Goal: Task Accomplishment & Management: Use online tool/utility

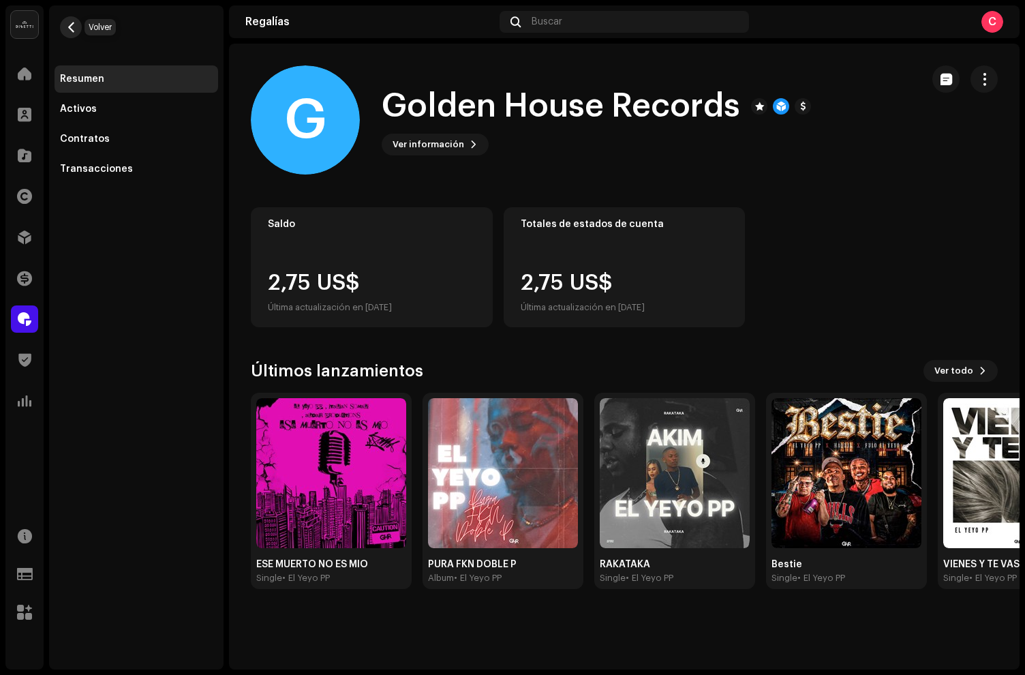
click at [71, 25] on span "button" at bounding box center [71, 27] width 10 height 11
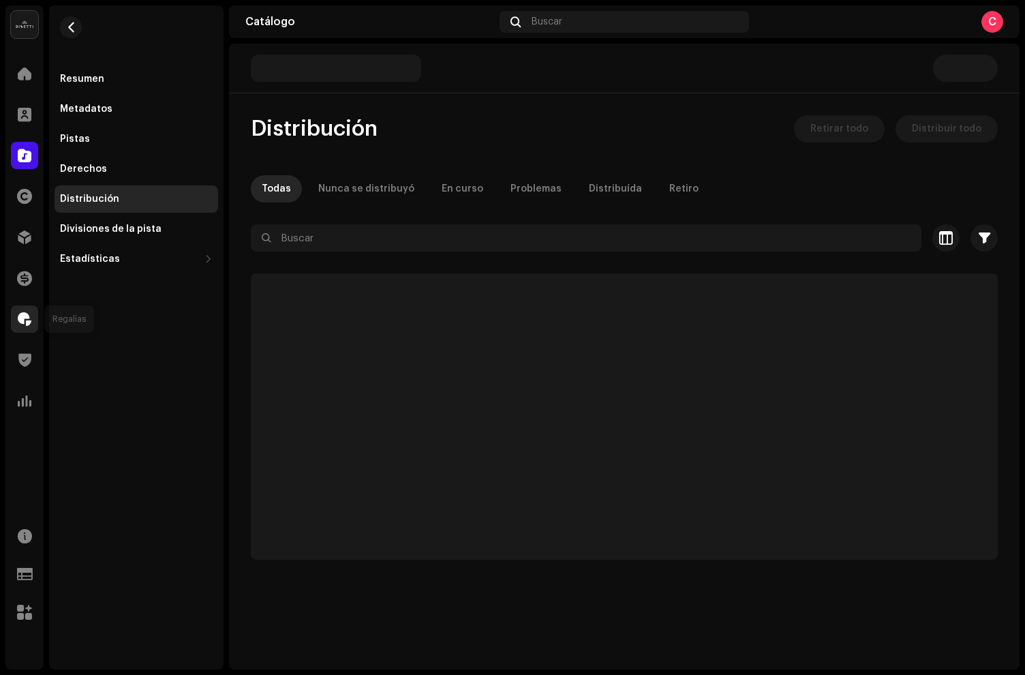
click at [25, 315] on span at bounding box center [25, 318] width 14 height 11
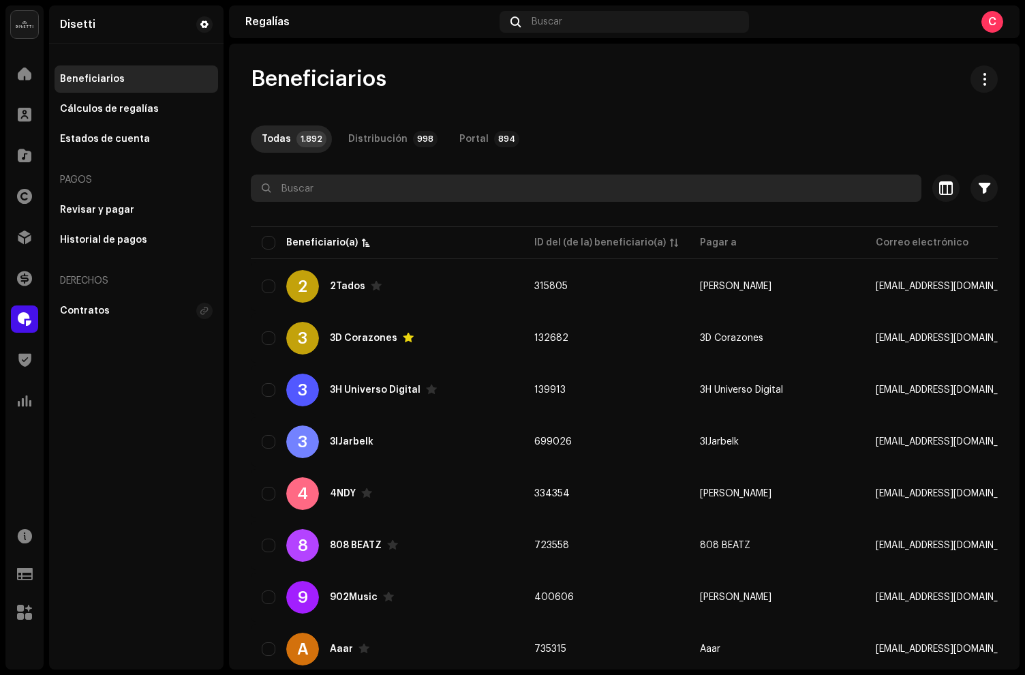
click at [337, 196] on input "text" at bounding box center [586, 187] width 670 height 27
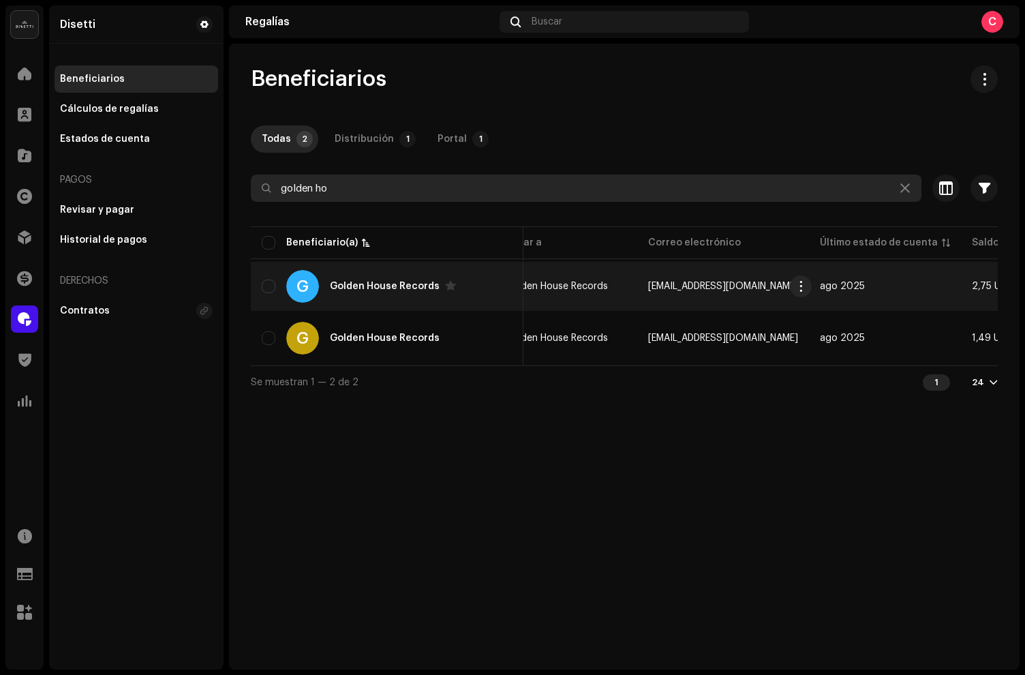
scroll to position [0, 469]
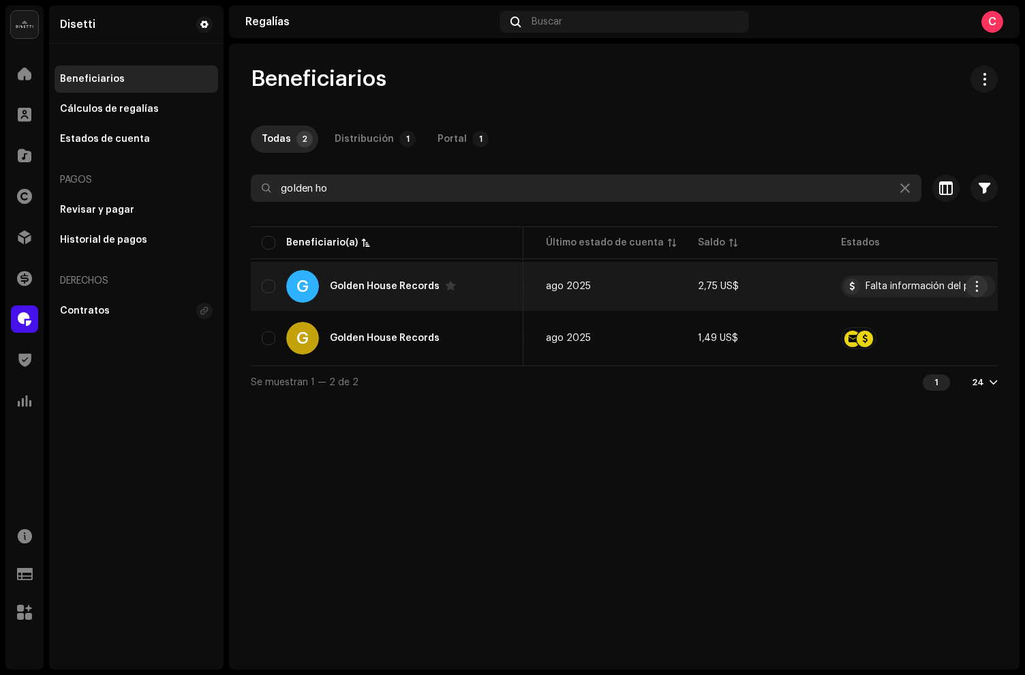
type input "golden ho"
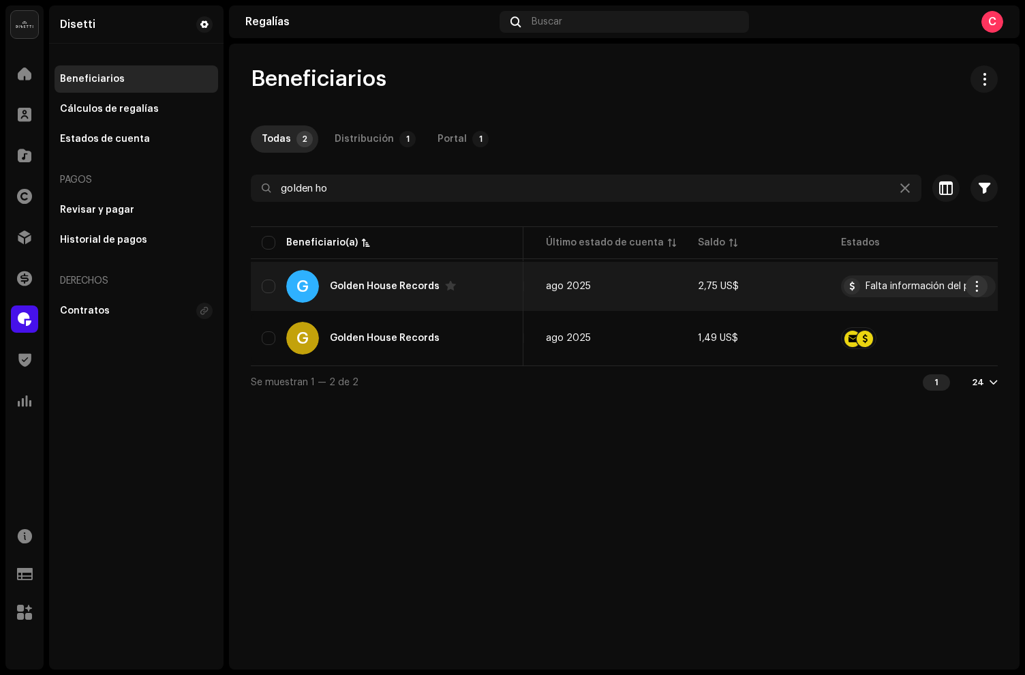
click at [973, 286] on span "button" at bounding box center [976, 286] width 10 height 11
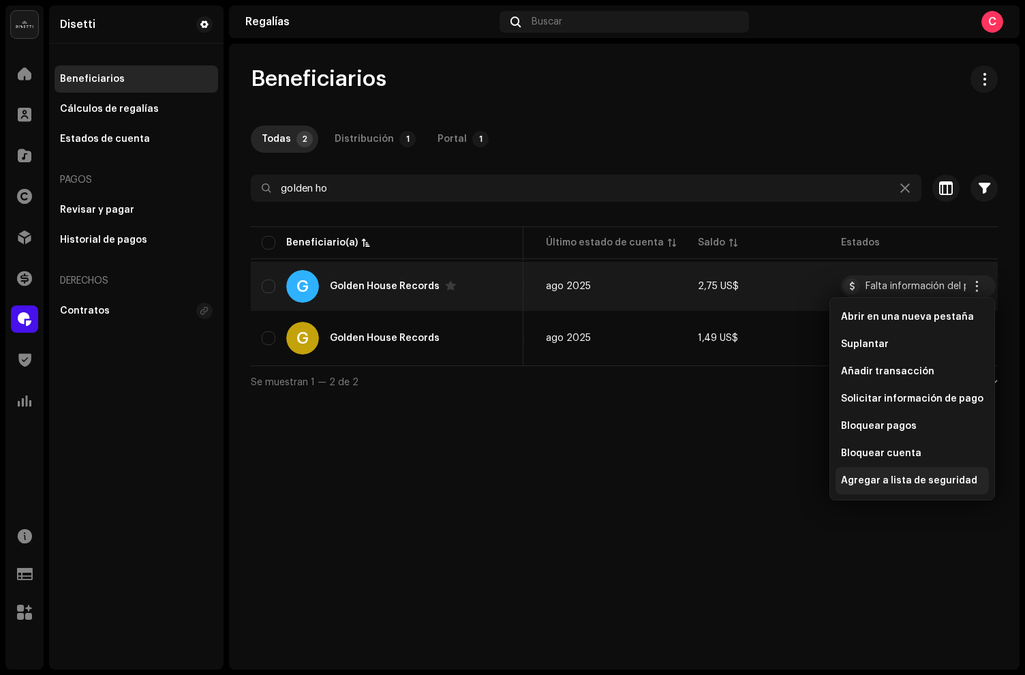
click at [923, 484] on span "Agregar a lista de seguridad" at bounding box center [909, 480] width 136 height 11
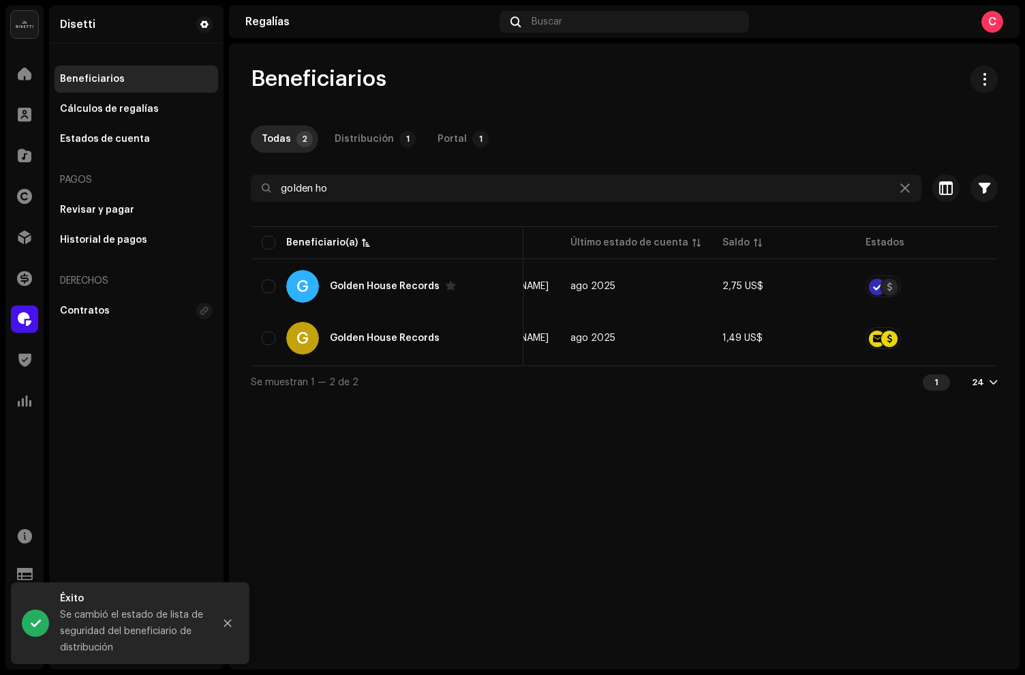
scroll to position [0, 438]
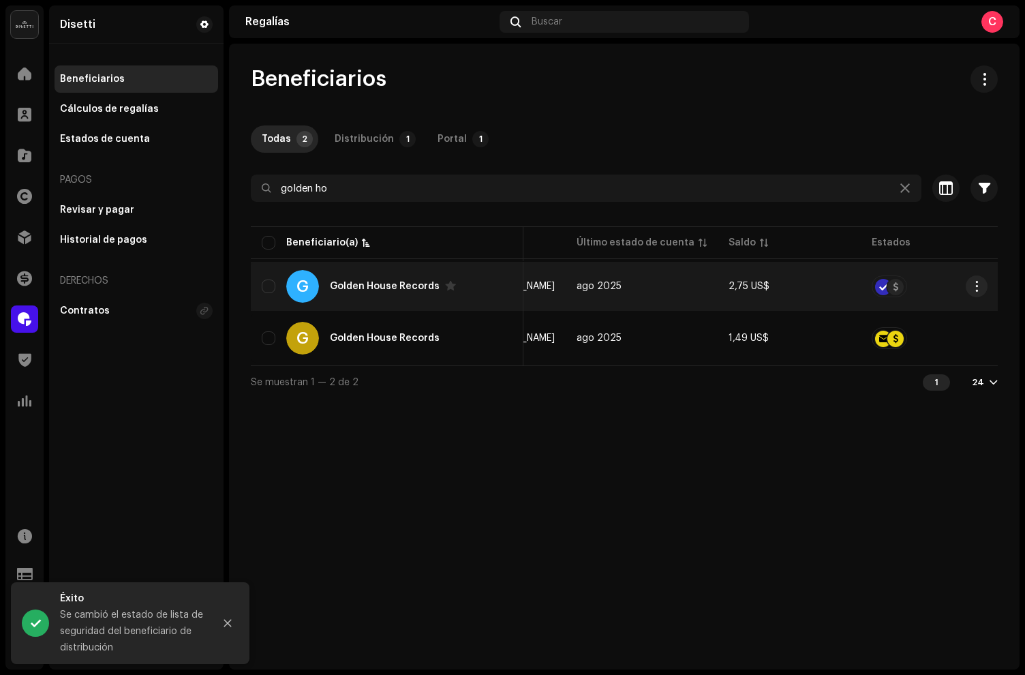
click at [485, 287] on div "G Golden House Records" at bounding box center [387, 286] width 251 height 33
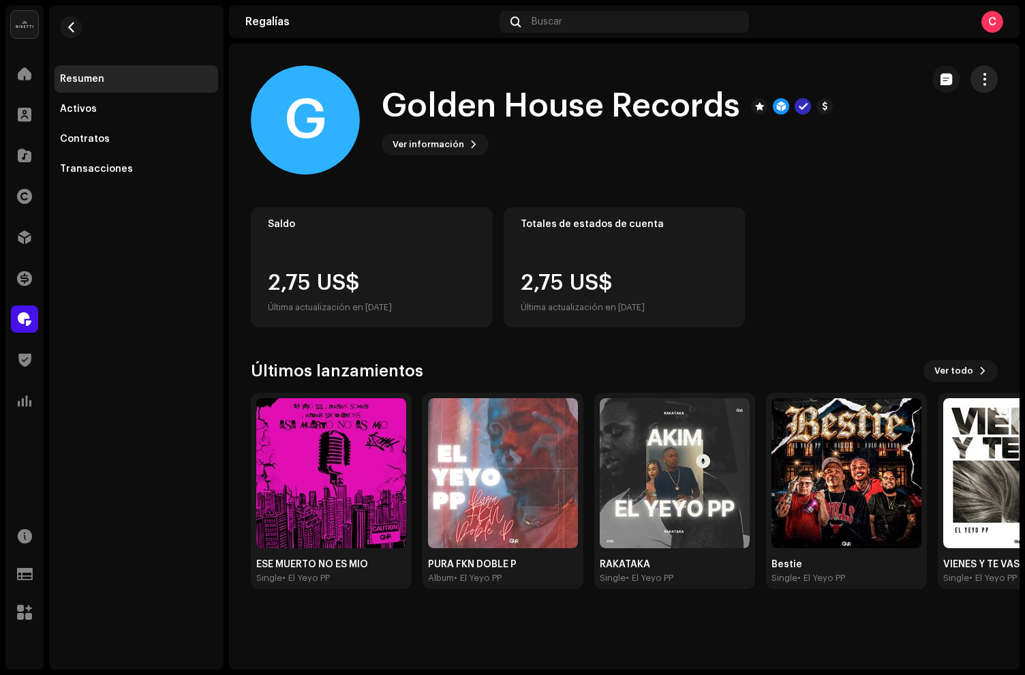
click at [981, 82] on span "button" at bounding box center [984, 79] width 13 height 11
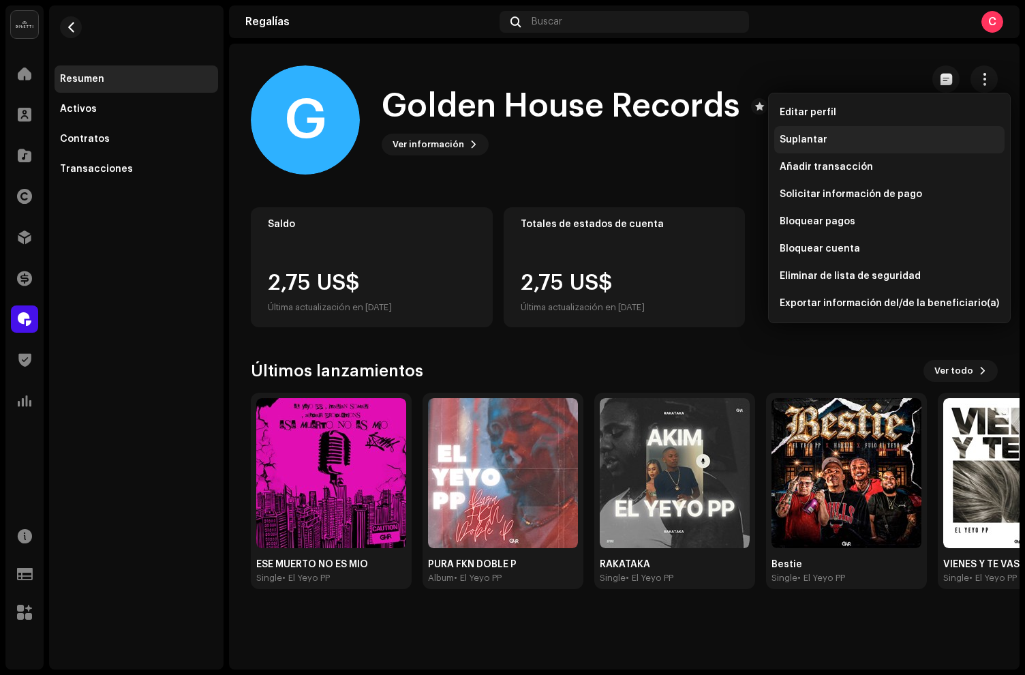
click at [804, 137] on span "Suplantar" at bounding box center [803, 139] width 48 height 11
